Goal: Transaction & Acquisition: Subscribe to service/newsletter

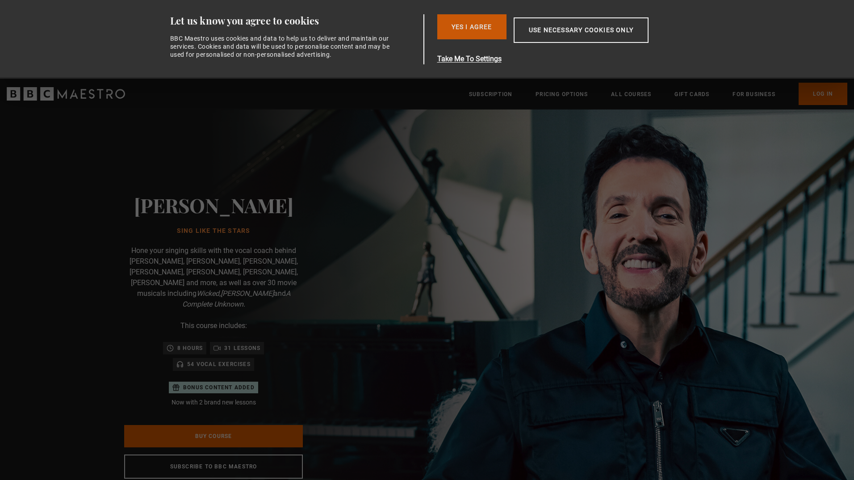
click at [460, 33] on button "Yes I Agree" at bounding box center [471, 26] width 69 height 25
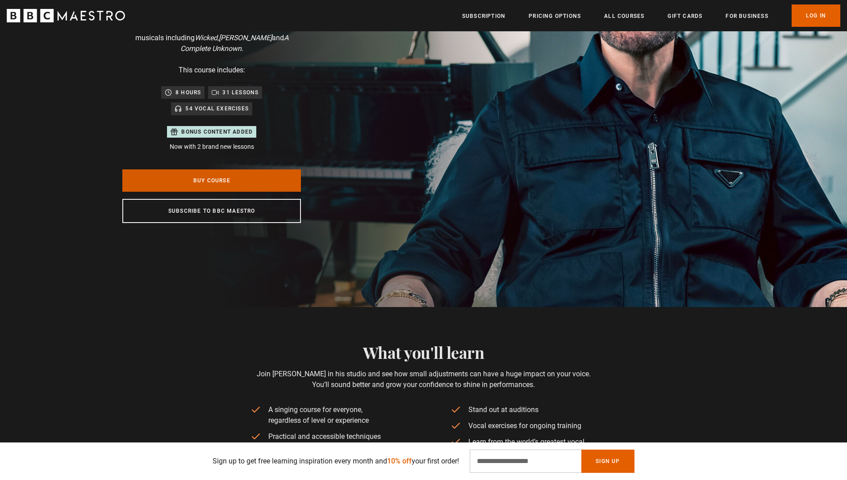
scroll to position [0, 117]
click at [249, 182] on link "Buy Course" at bounding box center [211, 180] width 179 height 22
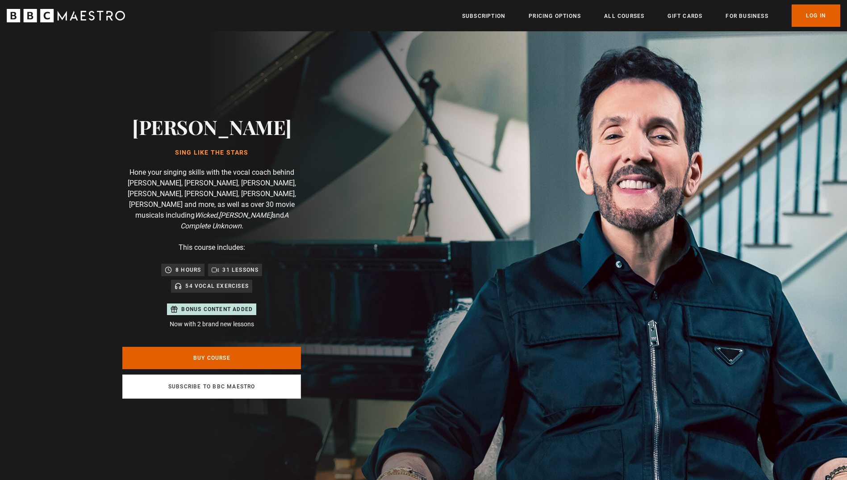
click at [176, 377] on link "Subscribe to BBC Maestro" at bounding box center [211, 386] width 179 height 24
